Goal: Task Accomplishment & Management: Use online tool/utility

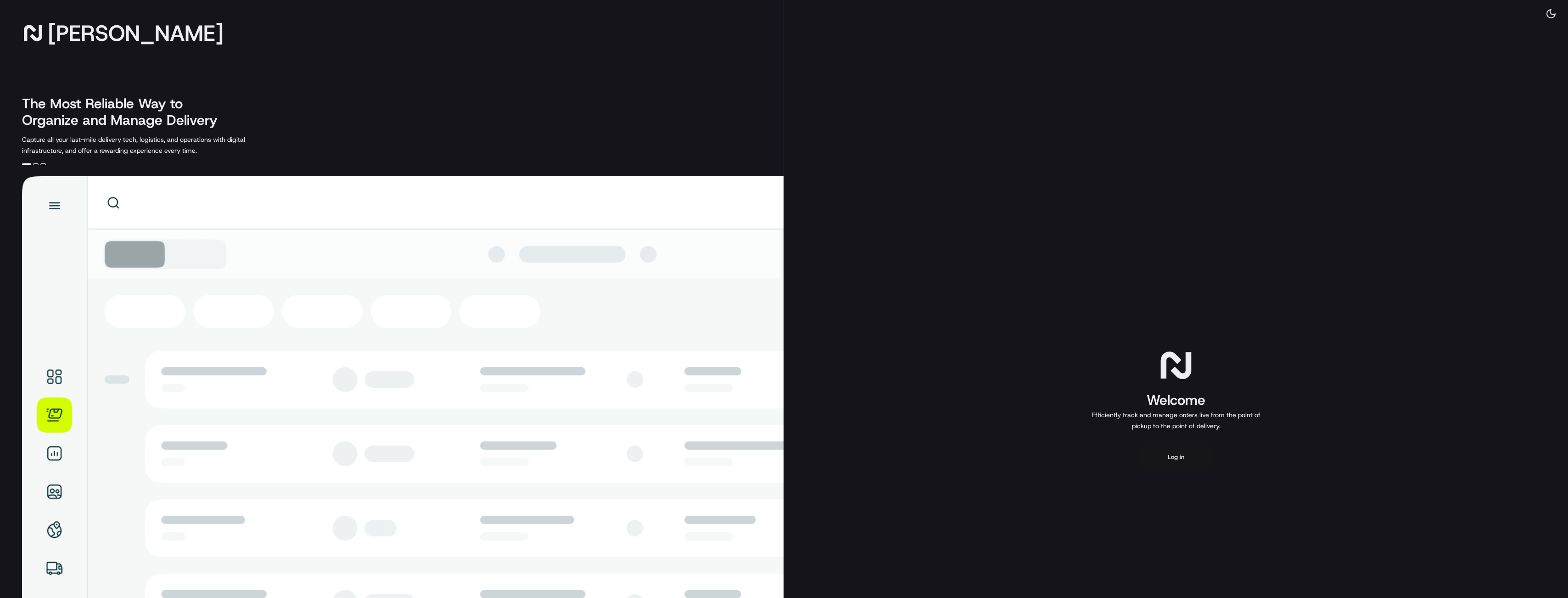
click at [1165, 459] on button "Log in" at bounding box center [1176, 457] width 74 height 22
